Goal: Information Seeking & Learning: Learn about a topic

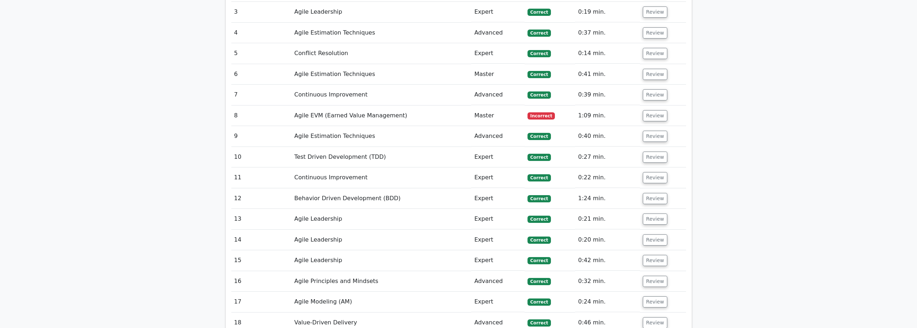
scroll to position [1081, 0]
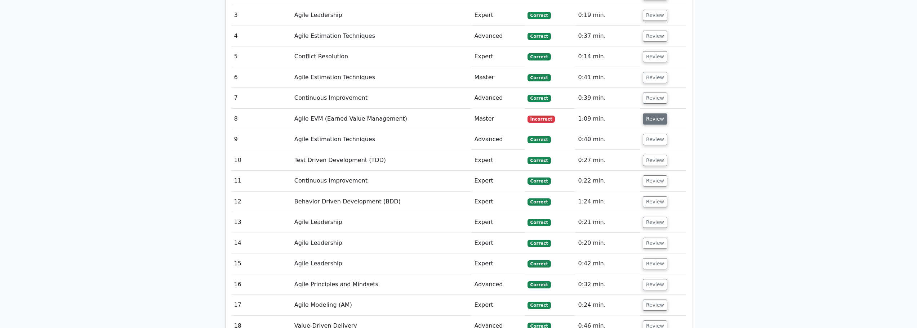
click at [659, 114] on button "Review" at bounding box center [655, 119] width 25 height 11
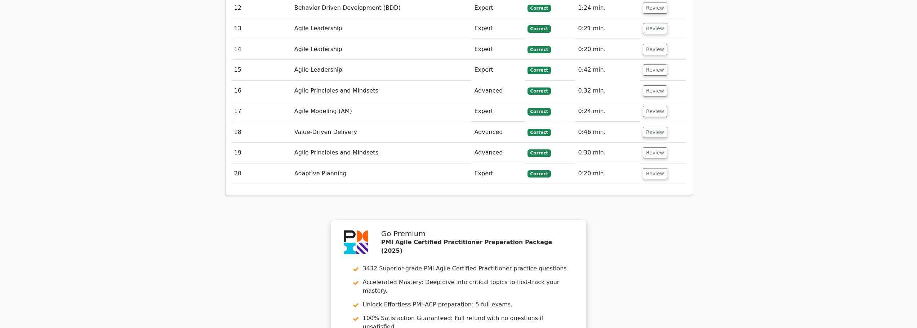
scroll to position [1685, 0]
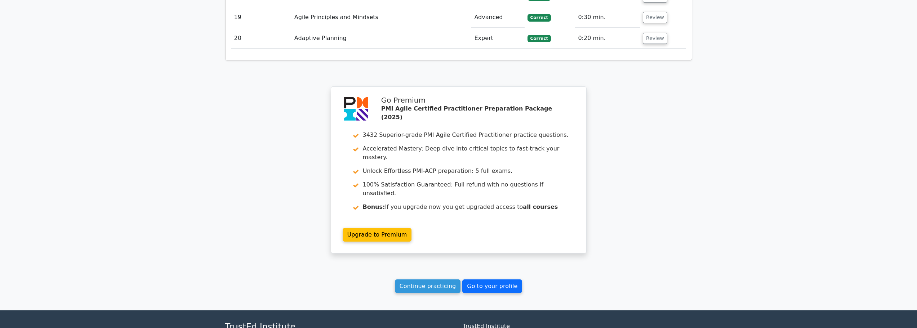
click at [481, 280] on link "Go to your profile" at bounding box center [492, 287] width 60 height 14
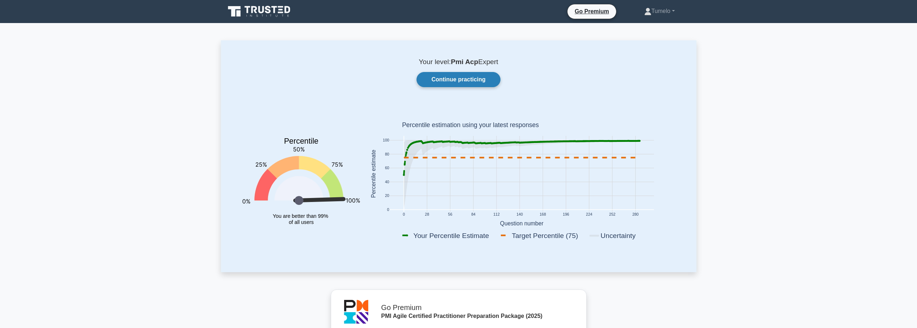
click at [459, 81] on link "Continue practicing" at bounding box center [459, 79] width 84 height 15
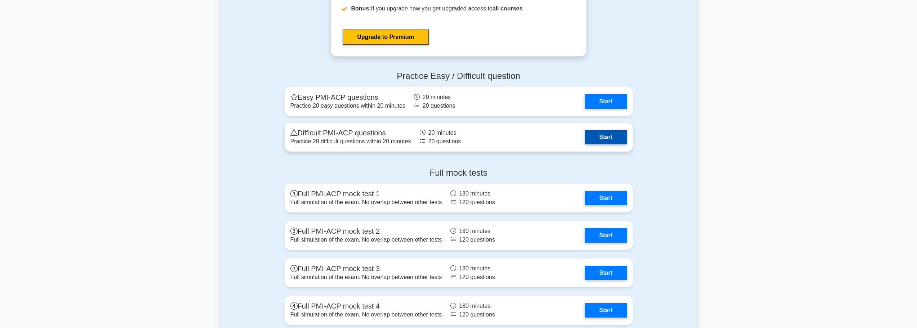
scroll to position [2126, 0]
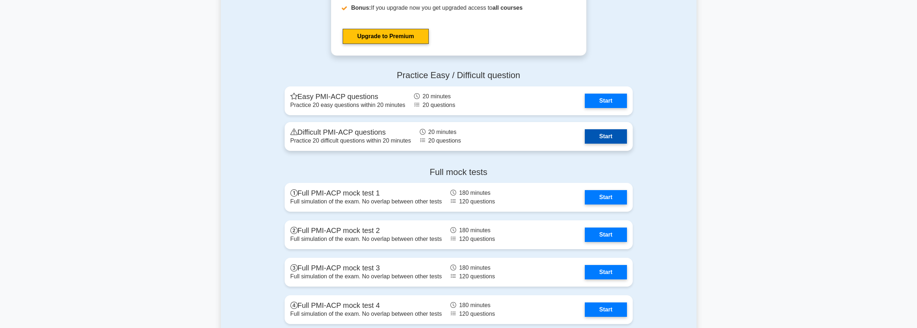
click at [607, 138] on link "Start" at bounding box center [606, 136] width 42 height 14
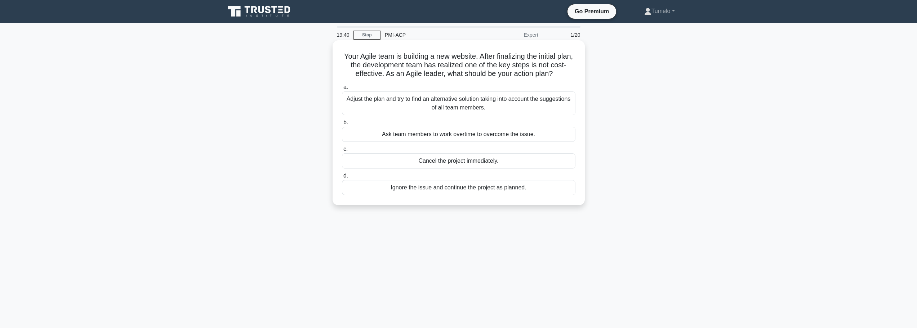
click at [459, 107] on div "Adjust the plan and try to find an alternative solution taking into account the…" at bounding box center [458, 104] width 233 height 24
click at [342, 90] on input "a. Adjust the plan and try to find an alternative solution taking into account …" at bounding box center [342, 87] width 0 height 5
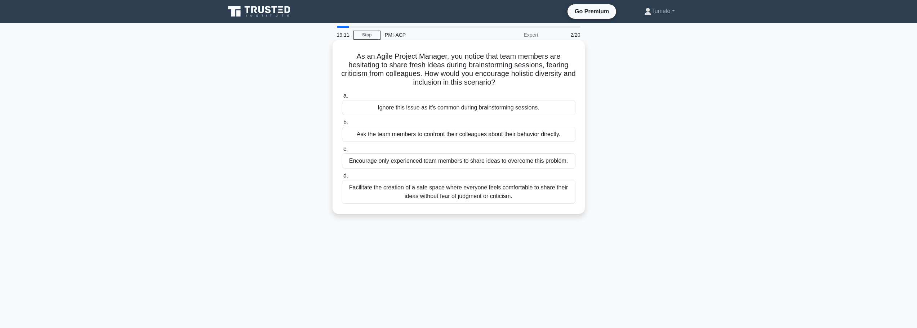
click at [394, 192] on div "Facilitate the creation of a safe space where everyone feels comfortable to sha…" at bounding box center [458, 192] width 233 height 24
click at [342, 178] on input "d. Facilitate the creation of a safe space where everyone feels comfortable to …" at bounding box center [342, 176] width 0 height 5
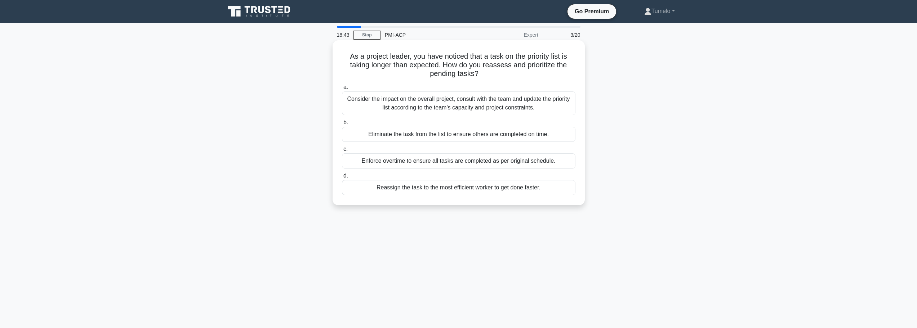
click at [467, 109] on div "Consider the impact on the overall project, consult with the team and update th…" at bounding box center [458, 104] width 233 height 24
click at [342, 90] on input "a. Consider the impact on the overall project, consult with the team and update…" at bounding box center [342, 87] width 0 height 5
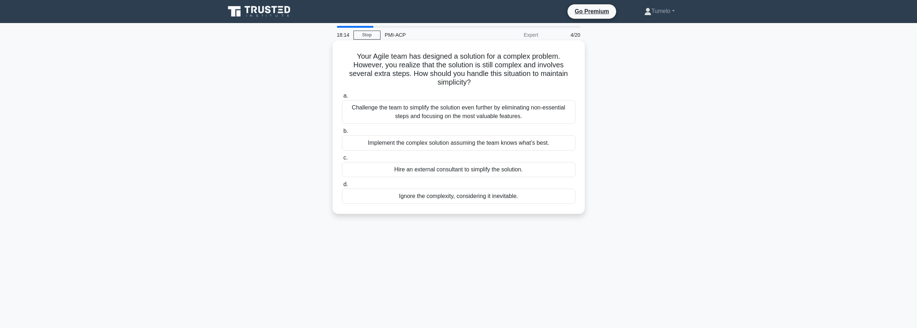
click at [459, 116] on div "Challenge the team to simplify the solution even further by eliminating non-ess…" at bounding box center [458, 112] width 233 height 24
click at [342, 98] on input "a. Challenge the team to simplify the solution even further by eliminating non-…" at bounding box center [342, 96] width 0 height 5
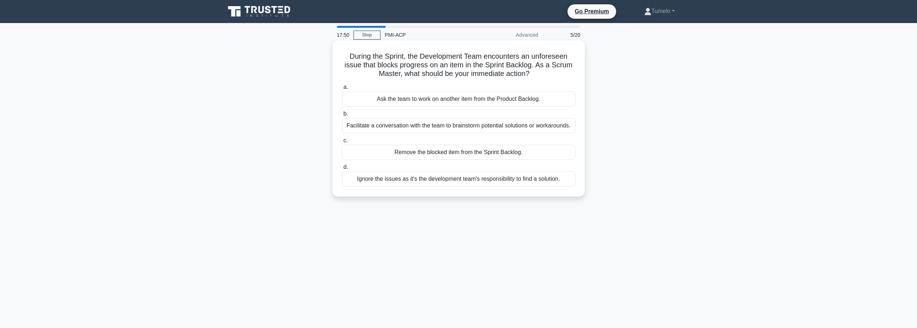
click at [491, 129] on div "Facilitate a conversation with the team to brainstorm potential solutions or wo…" at bounding box center [458, 125] width 233 height 15
click at [342, 116] on input "b. Facilitate a conversation with the team to brainstorm potential solutions or…" at bounding box center [342, 114] width 0 height 5
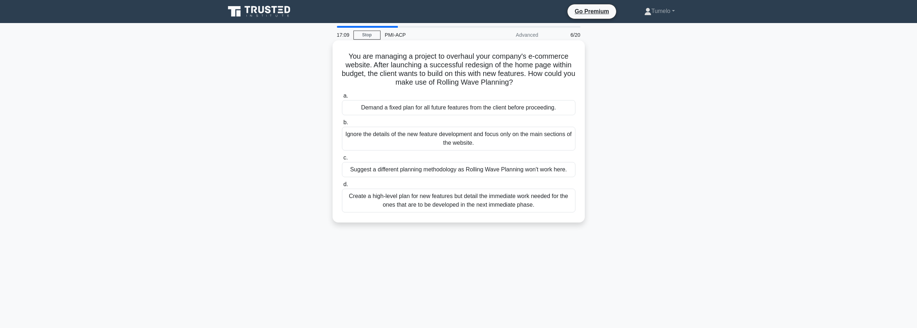
click at [436, 203] on div "Create a high-level plan for new features but detail the immediate work needed …" at bounding box center [458, 201] width 233 height 24
click at [342, 187] on input "d. Create a high-level plan for new features but detail the immediate work need…" at bounding box center [342, 184] width 0 height 5
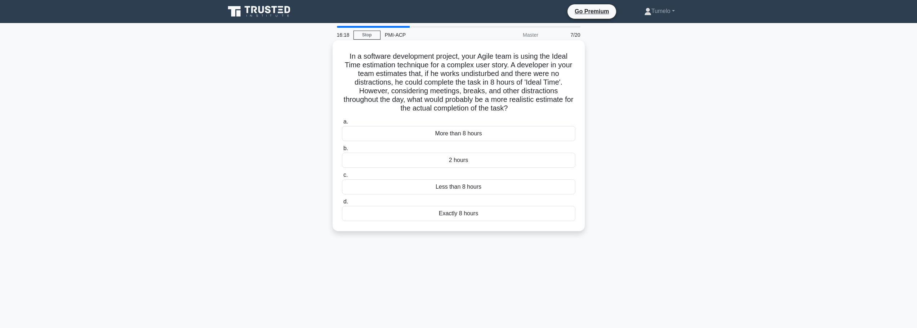
click at [470, 134] on div "More than 8 hours" at bounding box center [458, 133] width 233 height 15
click at [342, 124] on input "a. More than 8 hours" at bounding box center [342, 122] width 0 height 5
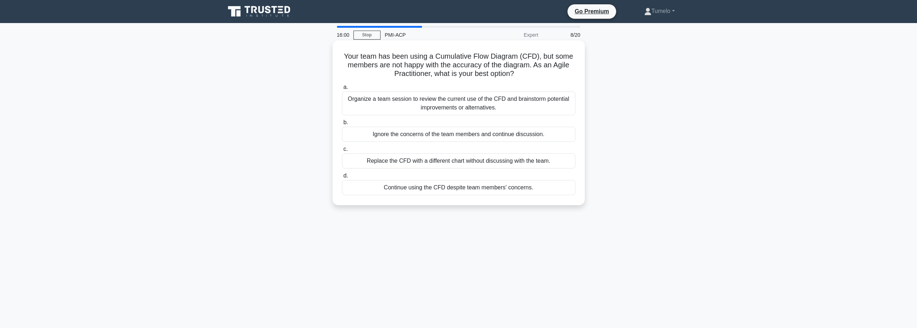
click at [453, 105] on div "Organize a team session to review the current use of the CFD and brainstorm pot…" at bounding box center [458, 104] width 233 height 24
click at [342, 90] on input "a. Organize a team session to review the current use of the CFD and brainstorm …" at bounding box center [342, 87] width 0 height 5
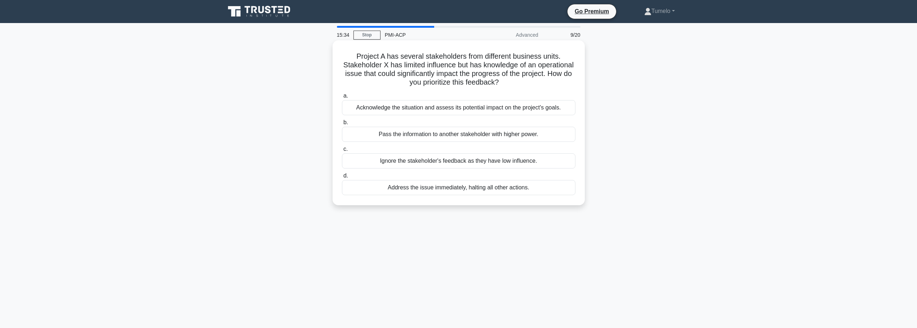
click at [487, 110] on div "Acknowledge the situation and assess its potential impact on the project's goal…" at bounding box center [458, 107] width 233 height 15
click at [342, 98] on input "a. Acknowledge the situation and assess its potential impact on the project's g…" at bounding box center [342, 96] width 0 height 5
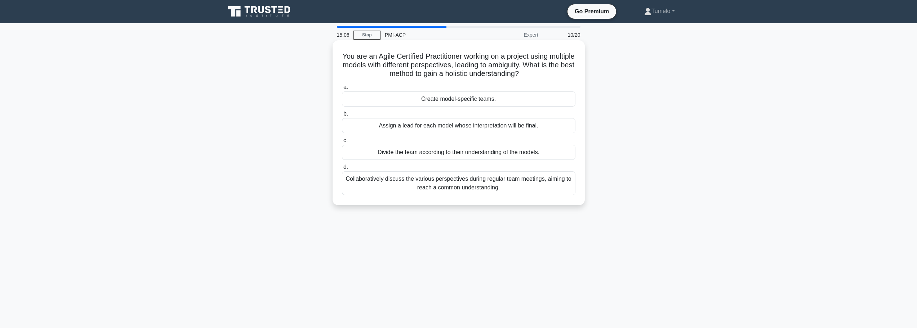
click at [467, 184] on div "Collaboratively discuss the various perspectives during regular team meetings, …" at bounding box center [458, 184] width 233 height 24
click at [342, 170] on input "d. Collaboratively discuss the various perspectives during regular team meeting…" at bounding box center [342, 167] width 0 height 5
click at [391, 187] on div "Coach the team and the Product Owner on the importance of the Agile methodology…" at bounding box center [458, 184] width 233 height 24
click at [342, 170] on input "d. Coach the team and the Product Owner on the importance of the Agile methodol…" at bounding box center [342, 167] width 0 height 5
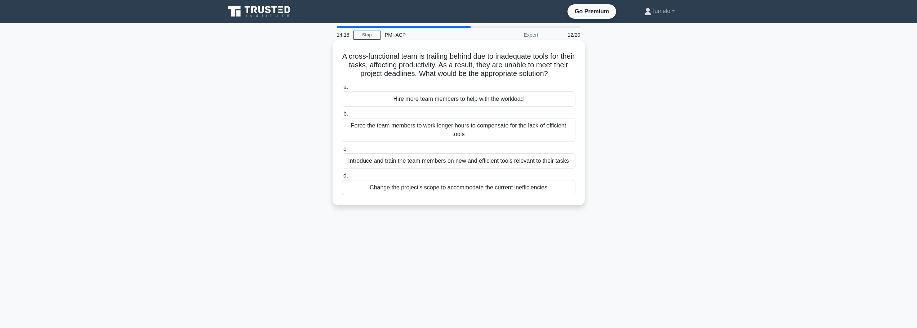
click at [448, 162] on div "Introduce and train the team members on new and efficient tools relevant to the…" at bounding box center [458, 160] width 233 height 15
click at [342, 152] on input "c. Introduce and train the team members on new and efficient tools relevant to …" at bounding box center [342, 149] width 0 height 5
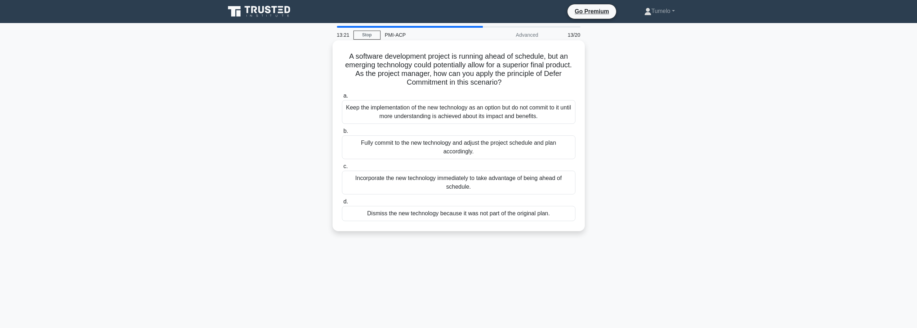
click at [456, 115] on div "Keep the implementation of the new technology as an option but do not commit to…" at bounding box center [458, 112] width 233 height 24
click at [342, 98] on input "a. Keep the implementation of the new technology as an option but do not commit…" at bounding box center [342, 96] width 0 height 5
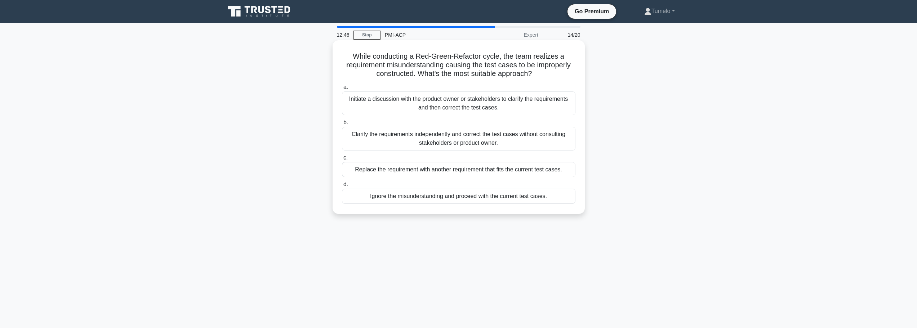
click at [460, 102] on div "Initiate a discussion with the product owner or stakeholders to clarify the req…" at bounding box center [458, 104] width 233 height 24
click at [342, 90] on input "a. Initiate a discussion with the product owner or stakeholders to clarify the …" at bounding box center [342, 87] width 0 height 5
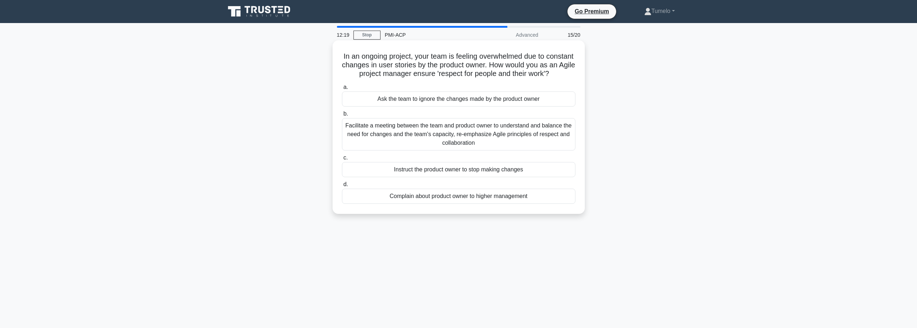
click at [431, 144] on div "Facilitate a meeting between the team and product owner to understand and balan…" at bounding box center [458, 134] width 233 height 32
click at [342, 116] on input "b. Facilitate a meeting between the team and product owner to understand and ba…" at bounding box center [342, 114] width 0 height 5
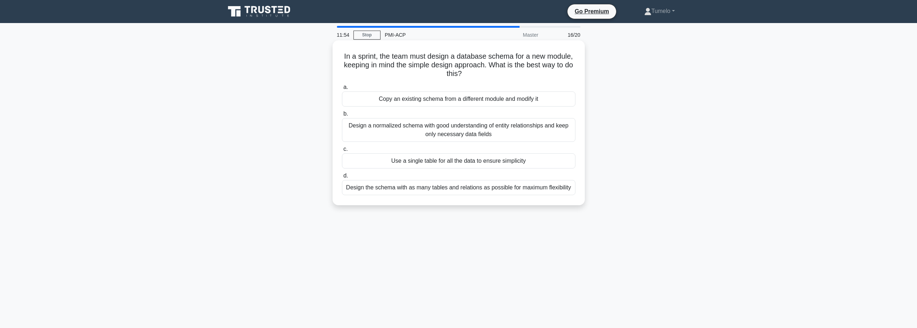
click at [469, 135] on div "Design a normalized schema with good understanding of entity relationships and …" at bounding box center [458, 130] width 233 height 24
click at [342, 116] on input "b. Design a normalized schema with good understanding of entity relationships a…" at bounding box center [342, 114] width 0 height 5
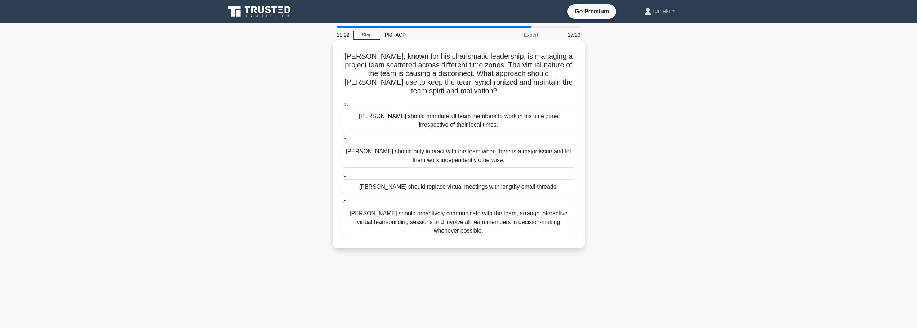
click at [476, 209] on div "Clark should proactively communicate with the team, arrange interactive virtual…" at bounding box center [458, 222] width 233 height 32
click at [342, 204] on input "d. Clark should proactively communicate with the team, arrange interactive virt…" at bounding box center [342, 202] width 0 height 5
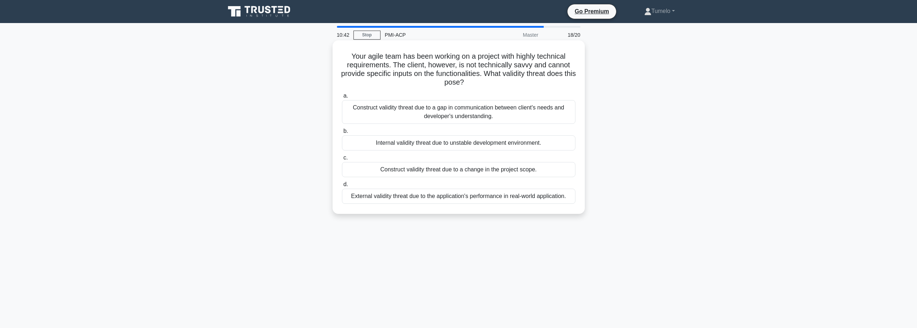
click at [492, 112] on div "Construct validity threat due to a gap in communication between client's needs …" at bounding box center [458, 112] width 233 height 24
click at [342, 98] on input "a. Construct validity threat due to a gap in communication between client's nee…" at bounding box center [342, 96] width 0 height 5
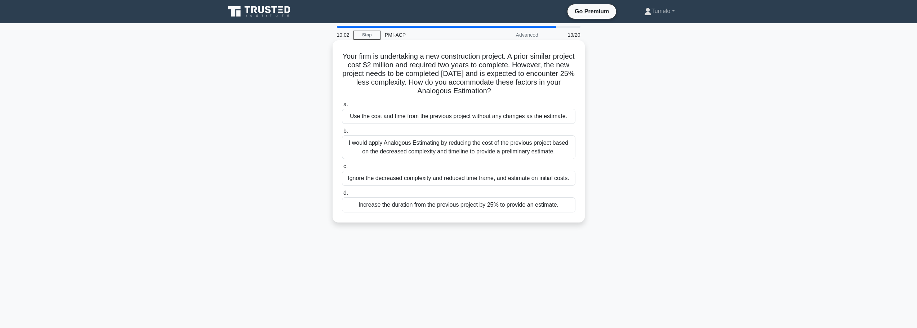
click at [466, 145] on div "I would apply Analogous Estimating by reducing the cost of the previous project…" at bounding box center [458, 147] width 233 height 24
click at [342, 134] on input "b. I would apply Analogous Estimating by reducing the cost of the previous proj…" at bounding box center [342, 131] width 0 height 5
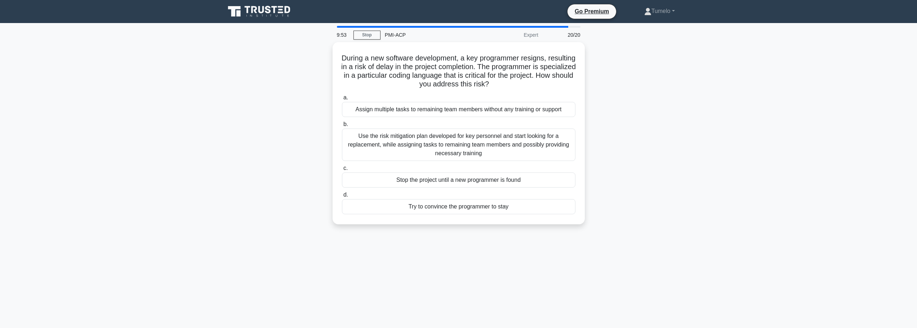
drag, startPoint x: 465, startPoint y: 145, endPoint x: 276, endPoint y: 108, distance: 192.4
click at [276, 108] on div "During a new software development, a key programmer resigns, resulting in a ris…" at bounding box center [459, 137] width 476 height 191
click at [468, 141] on div "Use the risk mitigation plan developed for key personnel and start looking for …" at bounding box center [458, 143] width 233 height 32
click at [342, 125] on input "b. Use the risk mitigation plan developed for key personnel and start looking f…" at bounding box center [342, 122] width 0 height 5
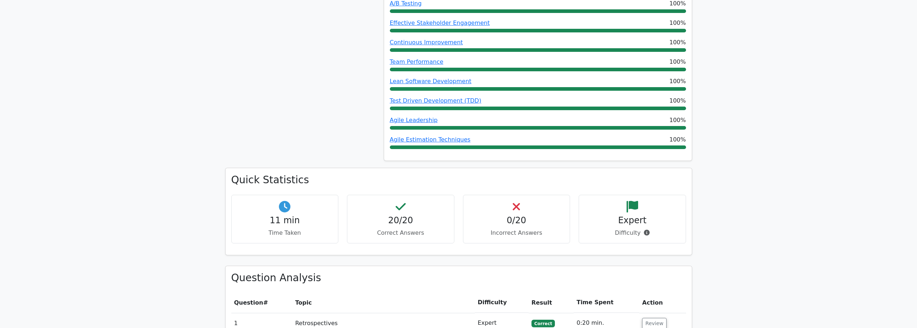
scroll to position [577, 0]
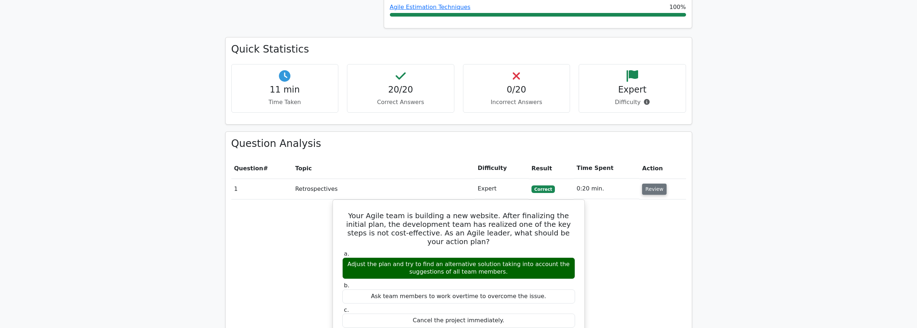
click at [658, 184] on button "Review" at bounding box center [654, 189] width 25 height 11
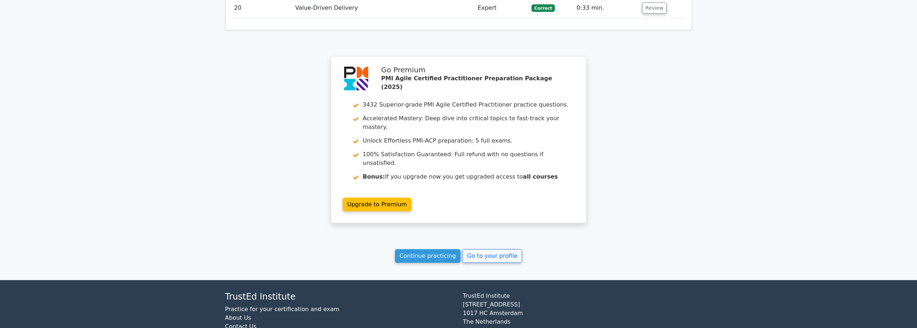
scroll to position [1156, 0]
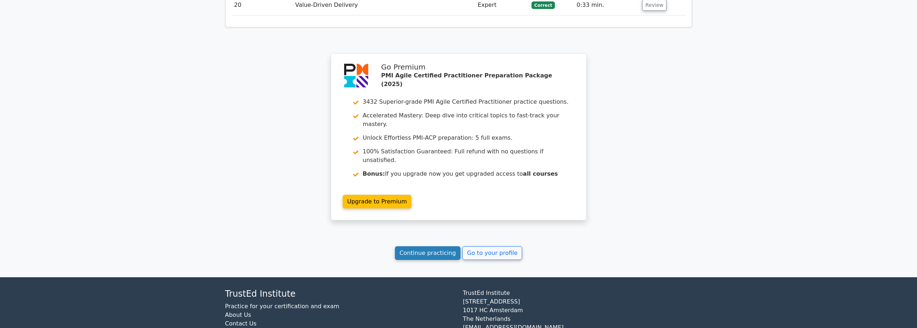
click at [436, 246] on link "Continue practicing" at bounding box center [428, 253] width 66 height 14
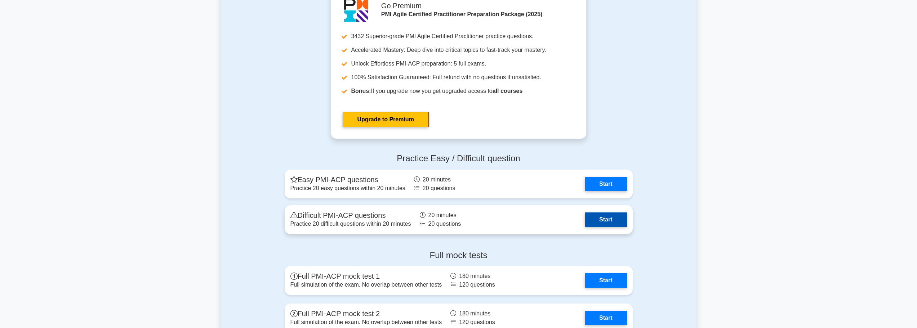
scroll to position [2054, 0]
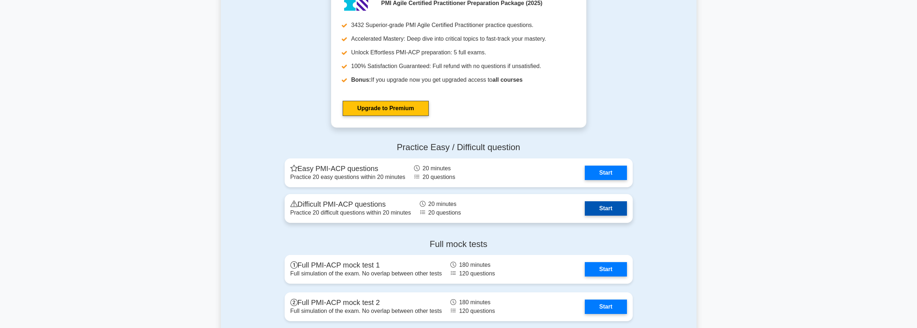
click at [606, 209] on link "Start" at bounding box center [606, 208] width 42 height 14
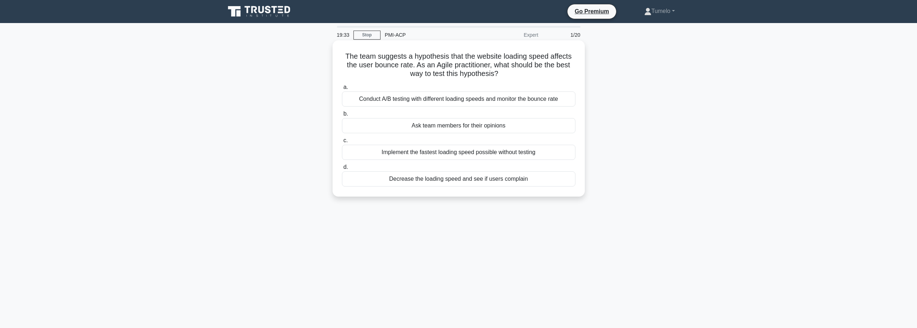
click at [456, 97] on div "Conduct A/B testing with different loading speeds and monitor the bounce rate" at bounding box center [458, 99] width 233 height 15
click at [342, 90] on input "a. Conduct A/B testing with different loading speeds and monitor the bounce rate" at bounding box center [342, 87] width 0 height 5
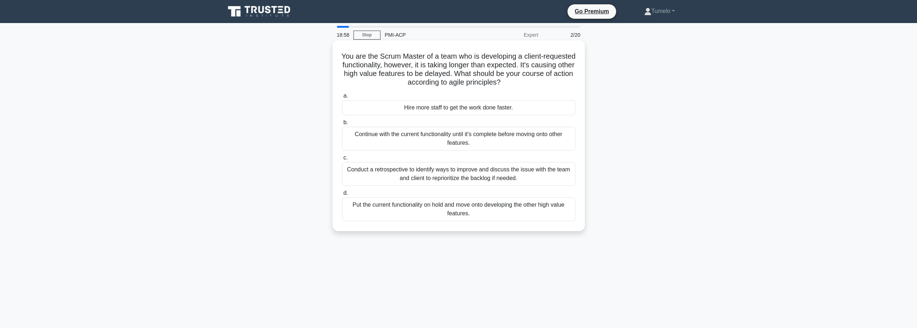
click at [452, 179] on div "Conduct a retrospective to identify ways to improve and discuss the issue with …" at bounding box center [458, 174] width 233 height 24
click at [342, 160] on input "c. Conduct a retrospective to identify ways to improve and discuss the issue wi…" at bounding box center [342, 158] width 0 height 5
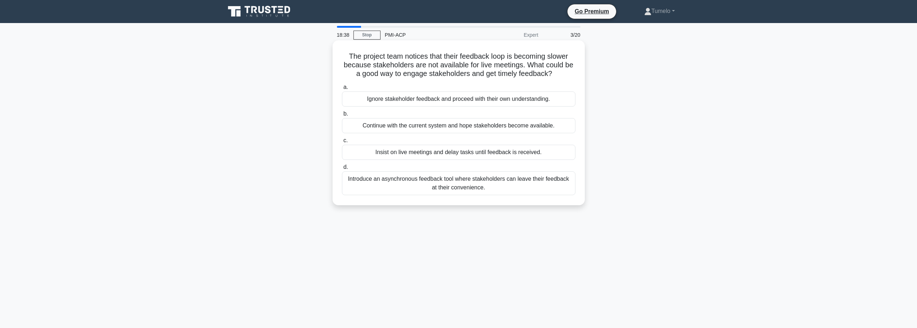
click at [474, 184] on div "Introduce an asynchronous feedback tool where stakeholders can leave their feed…" at bounding box center [458, 184] width 233 height 24
click at [342, 170] on input "d. Introduce an asynchronous feedback tool where stakeholders can leave their f…" at bounding box center [342, 167] width 0 height 5
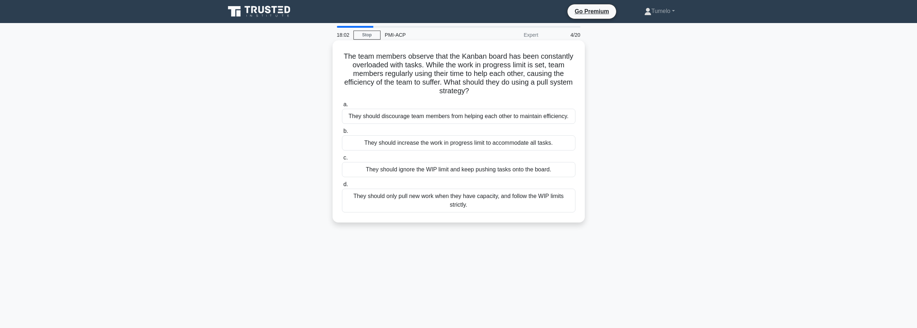
click at [455, 202] on div "They should only pull new work when they have capacity, and follow the WIP limi…" at bounding box center [458, 201] width 233 height 24
click at [342, 187] on input "d. They should only pull new work when they have capacity, and follow the WIP l…" at bounding box center [342, 184] width 0 height 5
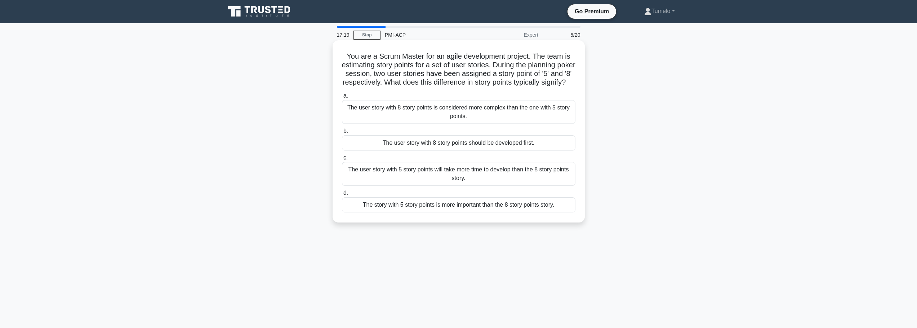
click at [468, 124] on div "The user story with 8 story points is considered more complex than the one with…" at bounding box center [458, 112] width 233 height 24
click at [342, 98] on input "a. The user story with 8 story points is considered more complex than the one w…" at bounding box center [342, 96] width 0 height 5
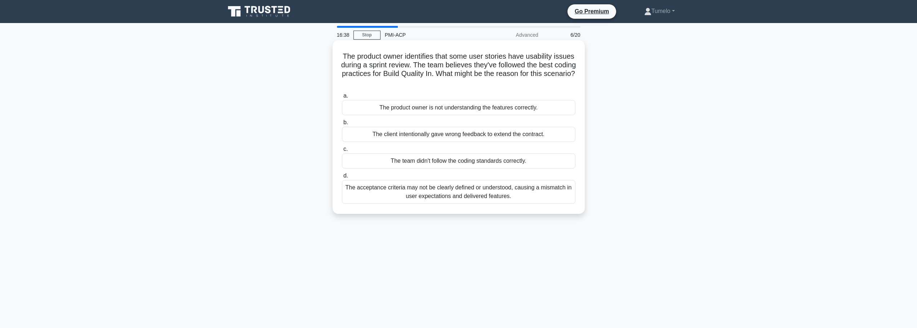
click at [424, 190] on div "The acceptance criteria may not be clearly defined or understood, causing a mis…" at bounding box center [458, 192] width 233 height 24
click at [342, 178] on input "d. The acceptance criteria may not be clearly defined or understood, causing a …" at bounding box center [342, 176] width 0 height 5
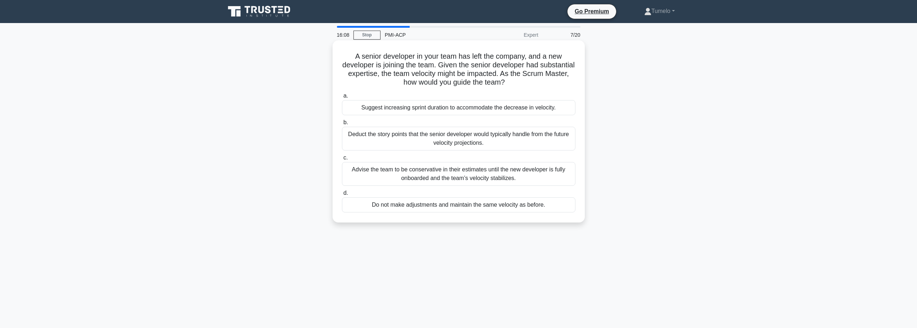
click at [496, 178] on div "Advise the team to be conservative in their estimates until the new developer i…" at bounding box center [458, 174] width 233 height 24
click at [342, 160] on input "c. Advise the team to be conservative in their estimates until the new develope…" at bounding box center [342, 158] width 0 height 5
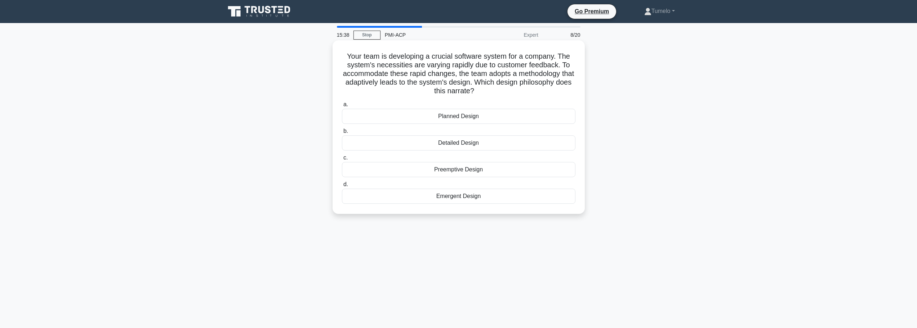
click at [470, 199] on div "Emergent Design" at bounding box center [458, 196] width 233 height 15
click at [342, 187] on input "d. Emergent Design" at bounding box center [342, 184] width 0 height 5
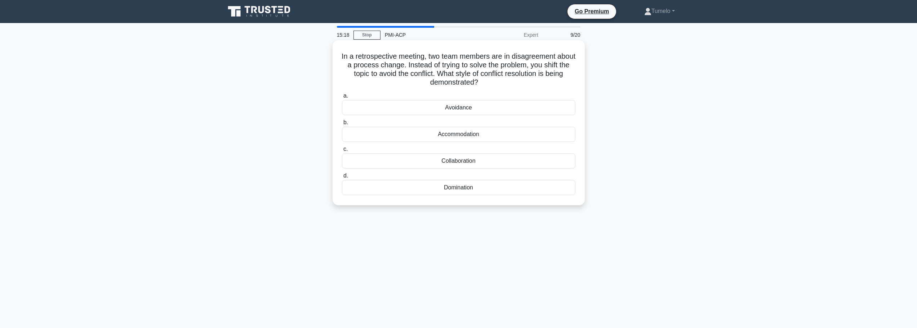
click at [461, 108] on div "Avoidance" at bounding box center [458, 107] width 233 height 15
click at [342, 98] on input "a. Avoidance" at bounding box center [342, 96] width 0 height 5
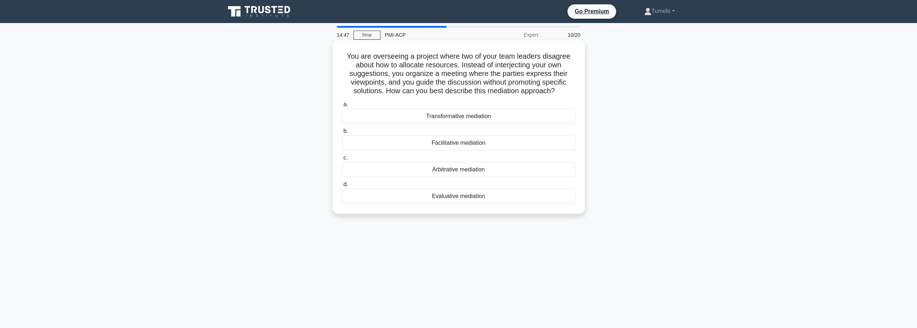
click at [460, 143] on div "Facilitative mediation" at bounding box center [458, 142] width 233 height 15
click at [342, 134] on input "b. Facilitative mediation" at bounding box center [342, 131] width 0 height 5
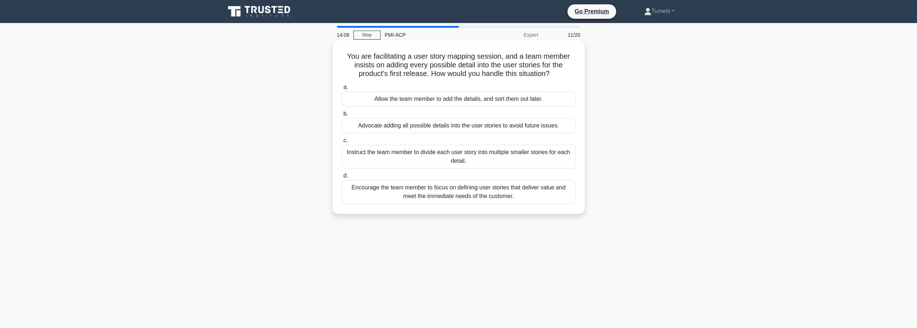
click at [473, 198] on div "Encourage the team member to focus on defining user stories that deliver value …" at bounding box center [458, 192] width 233 height 24
click at [342, 178] on input "d. Encourage the team member to focus on defining user stories that deliver val…" at bounding box center [342, 176] width 0 height 5
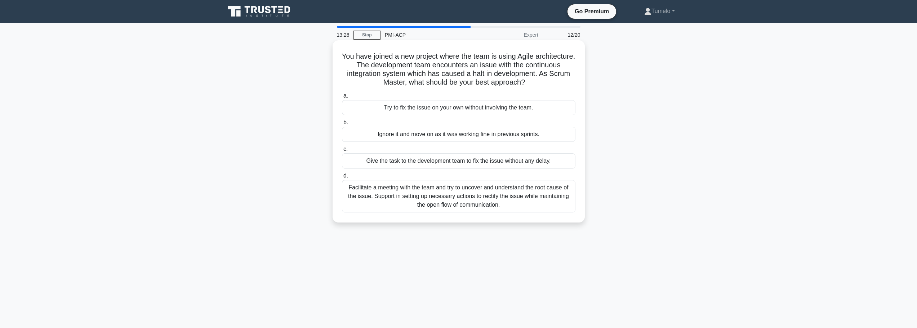
click at [495, 199] on div "Facilitate a meeting with the team and try to uncover and understand the root c…" at bounding box center [458, 196] width 233 height 32
click at [342, 178] on input "d. Facilitate a meeting with the team and try to uncover and understand the roo…" at bounding box center [342, 176] width 0 height 5
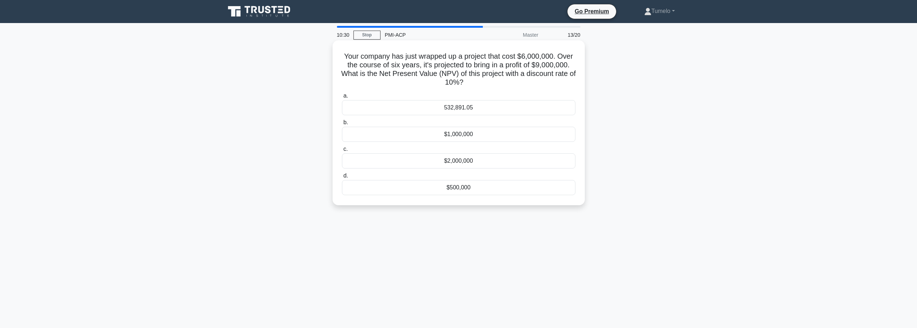
click at [481, 161] on div "$2,000,000" at bounding box center [458, 160] width 233 height 15
click at [342, 152] on input "c. $2,000,000" at bounding box center [342, 149] width 0 height 5
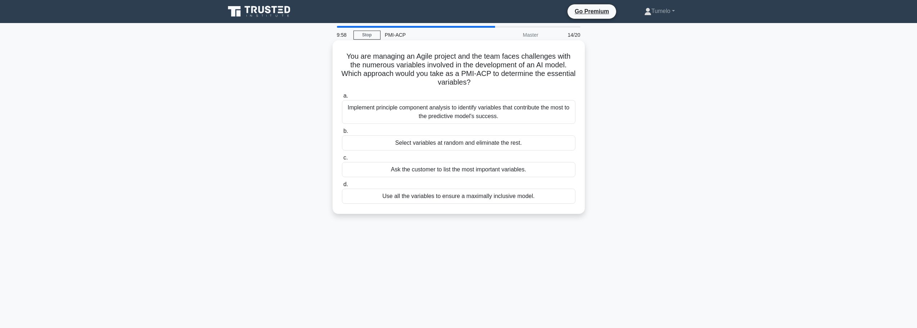
click at [457, 115] on div "Implement principle component analysis to identify variables that contribute th…" at bounding box center [458, 112] width 233 height 24
click at [342, 98] on input "a. Implement principle component analysis to identify variables that contribute…" at bounding box center [342, 96] width 0 height 5
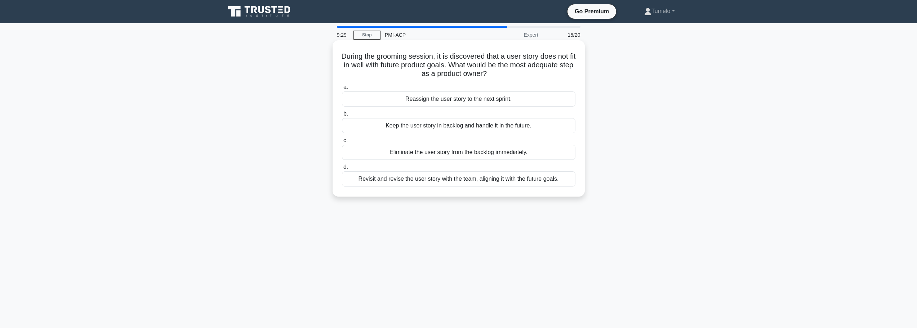
click at [434, 181] on div "Revisit and revise the user story with the team, aligning it with the future go…" at bounding box center [458, 179] width 233 height 15
click at [342, 170] on input "d. Revisit and revise the user story with the team, aligning it with the future…" at bounding box center [342, 167] width 0 height 5
click at [462, 128] on div "Responding to change over following a plan" at bounding box center [458, 125] width 233 height 15
click at [342, 116] on input "b. Responding to change over following a plan" at bounding box center [342, 114] width 0 height 5
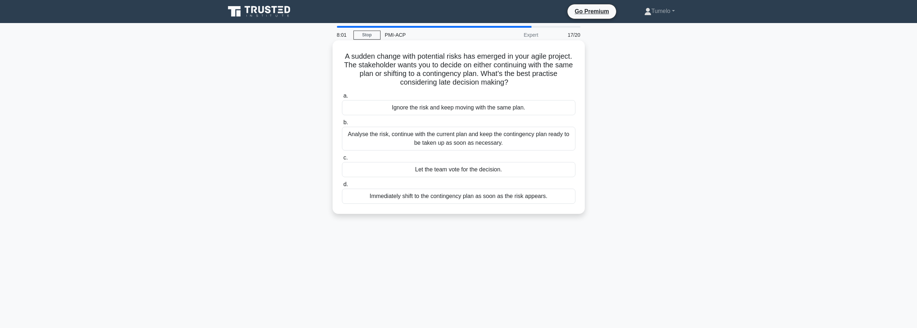
click at [444, 135] on div "Analyse the risk, continue with the current plan and keep the contingency plan …" at bounding box center [458, 139] width 233 height 24
click at [342, 125] on input "b. Analyse the risk, continue with the current plan and keep the contingency pl…" at bounding box center [342, 122] width 0 height 5
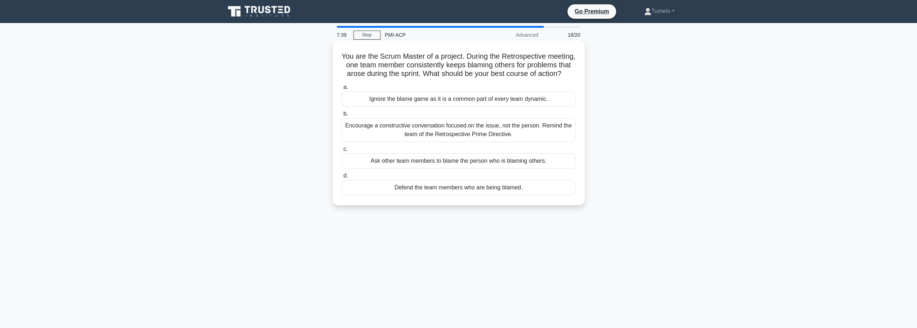
click at [459, 140] on div "Encourage a constructive conversation focused on the issue, not the person. Rem…" at bounding box center [458, 130] width 233 height 24
click at [342, 116] on input "b. Encourage a constructive conversation focused on the issue, not the person. …" at bounding box center [342, 114] width 0 height 5
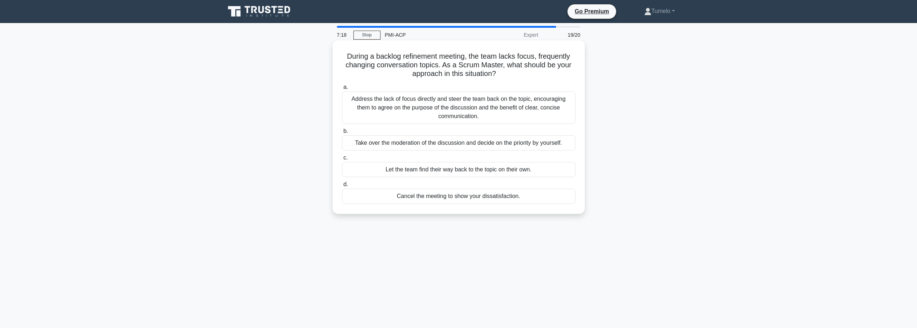
click at [459, 117] on div "Address the lack of focus directly and steer the team back on the topic, encour…" at bounding box center [458, 108] width 233 height 32
click at [342, 90] on input "a. Address the lack of focus directly and steer the team back on the topic, enc…" at bounding box center [342, 87] width 0 height 5
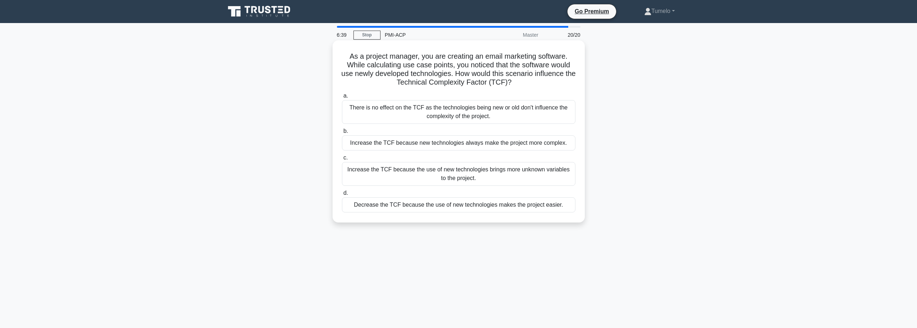
click at [462, 171] on div "Increase the TCF because the use of new technologies brings more unknown variab…" at bounding box center [458, 174] width 233 height 24
click at [342, 160] on input "c. Increase the TCF because the use of new technologies brings more unknown var…" at bounding box center [342, 158] width 0 height 5
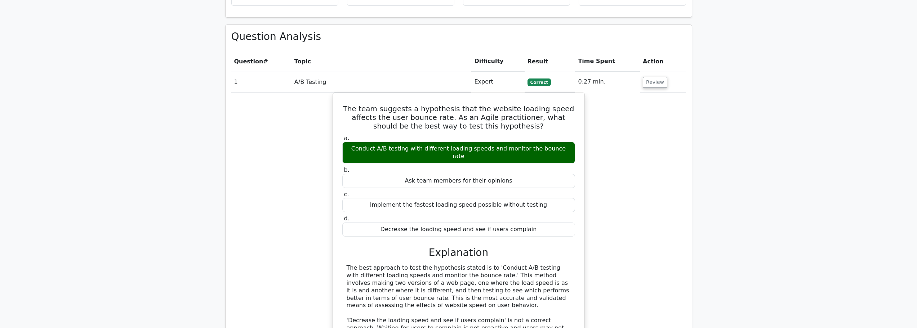
scroll to position [649, 0]
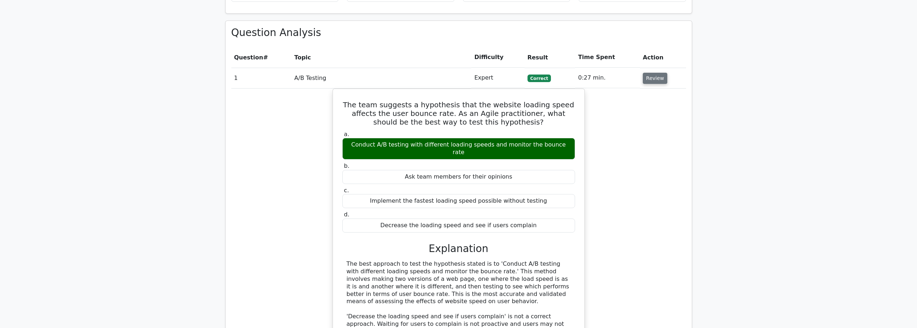
click at [650, 73] on button "Review" at bounding box center [655, 78] width 25 height 11
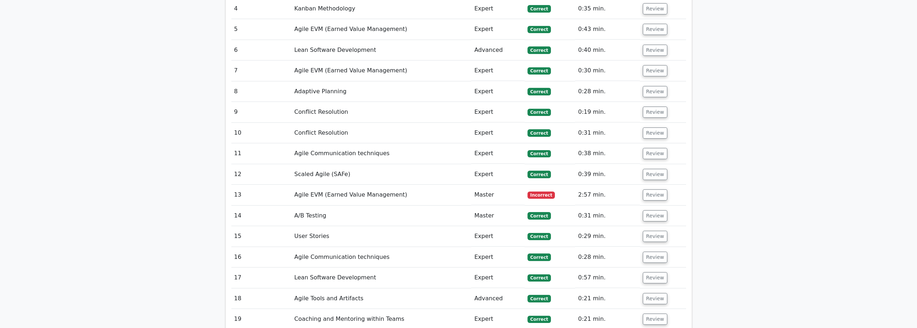
scroll to position [793, 0]
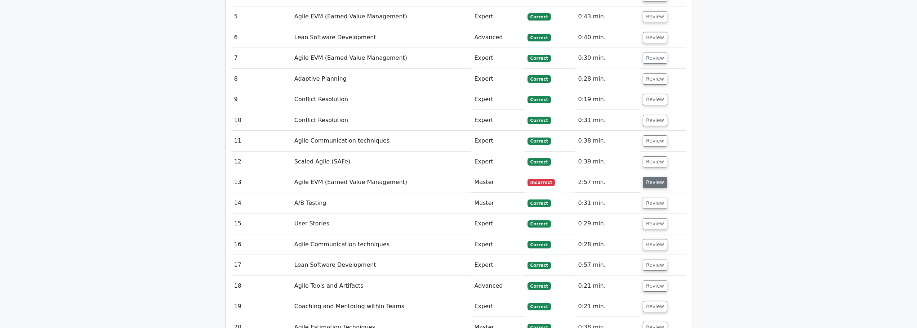
click at [652, 177] on button "Review" at bounding box center [655, 182] width 25 height 11
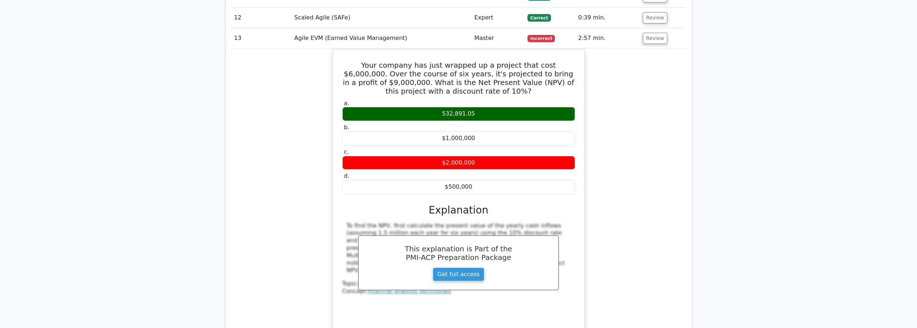
scroll to position [757, 0]
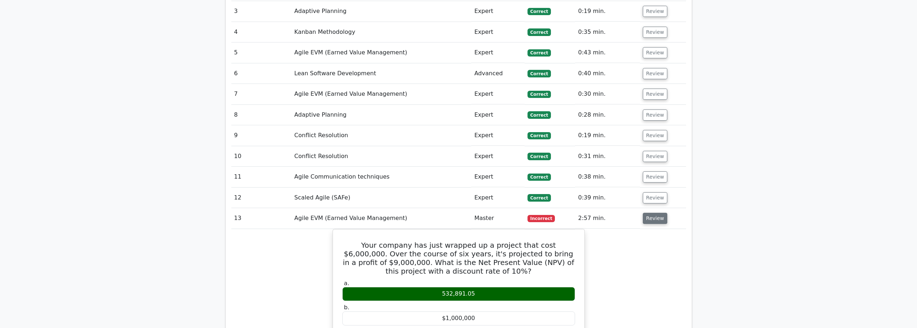
click at [655, 213] on button "Review" at bounding box center [655, 218] width 25 height 11
